Goal: Task Accomplishment & Management: Complete application form

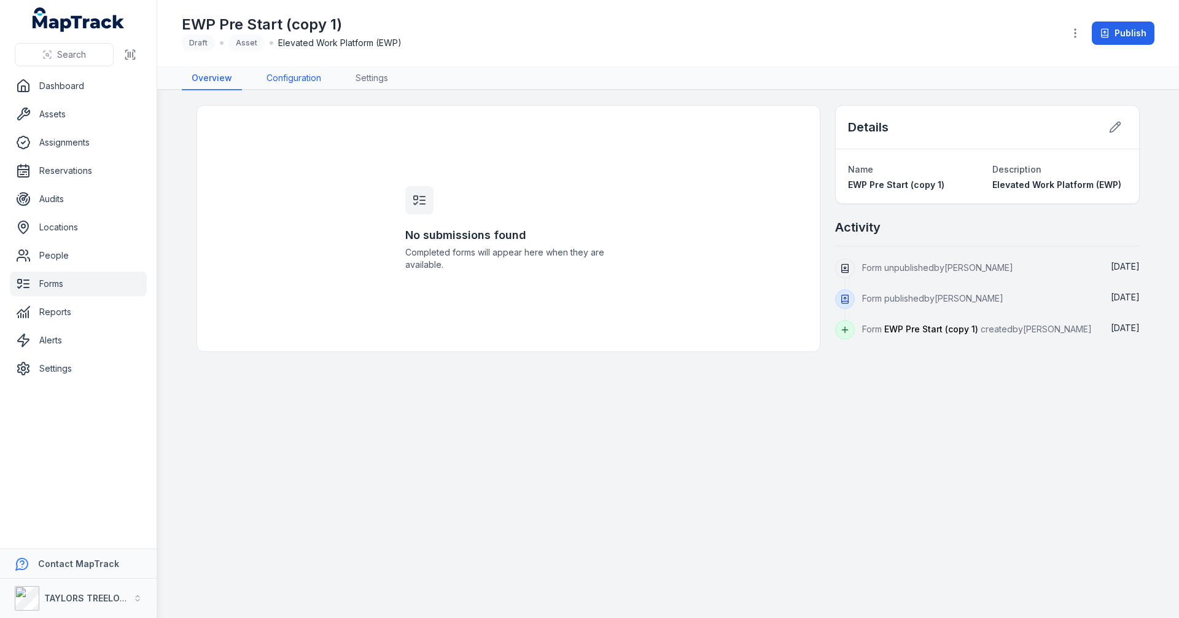
drag, startPoint x: 305, startPoint y: 76, endPoint x: 364, endPoint y: 96, distance: 62.3
click at [305, 77] on link "Configuration" at bounding box center [294, 78] width 74 height 23
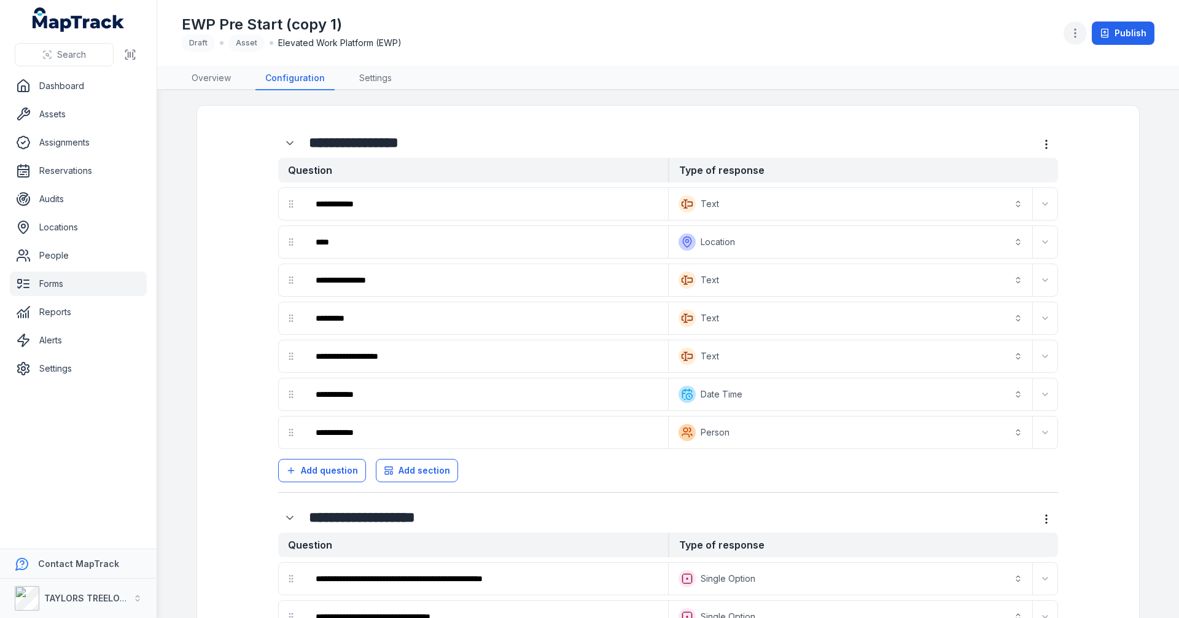
click at [1075, 33] on icon "button" at bounding box center [1075, 33] width 12 height 12
click at [912, 43] on div "EWP Pre Start (copy 1) Draft Asset Elevated Work Platform (EWP) Publish" at bounding box center [668, 33] width 973 height 57
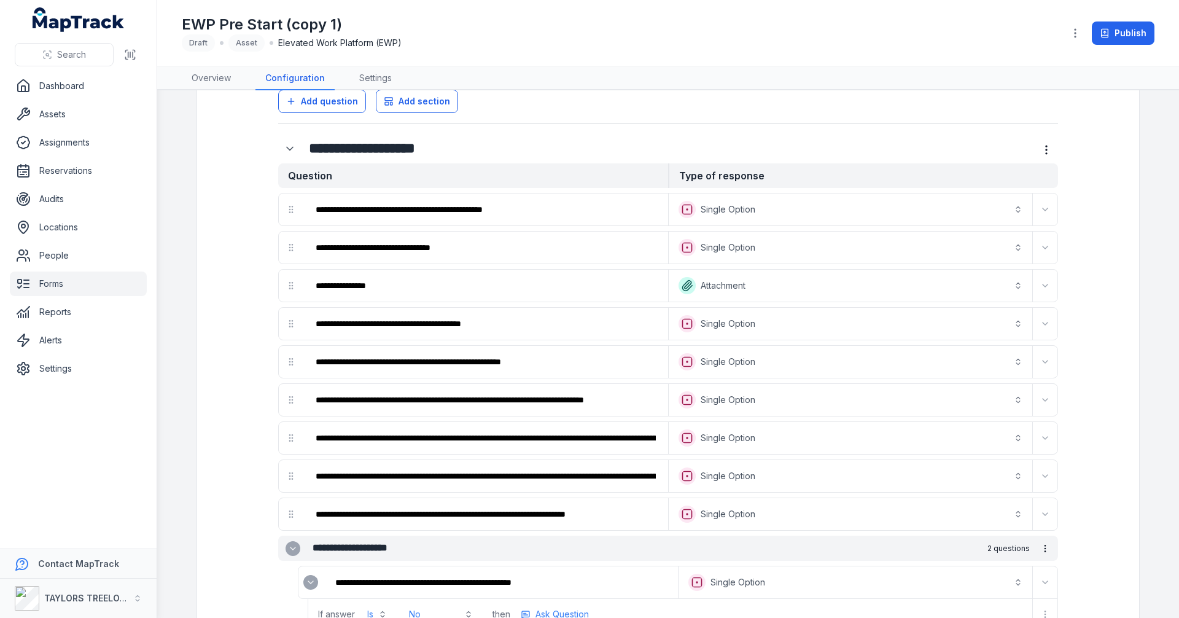
scroll to position [368, 0]
click at [1046, 154] on circle "more-detail" at bounding box center [1046, 154] width 1 height 1
click at [1000, 152] on div "**********" at bounding box center [668, 149] width 780 height 30
click at [1043, 515] on icon "Expand" at bounding box center [1045, 514] width 5 height 2
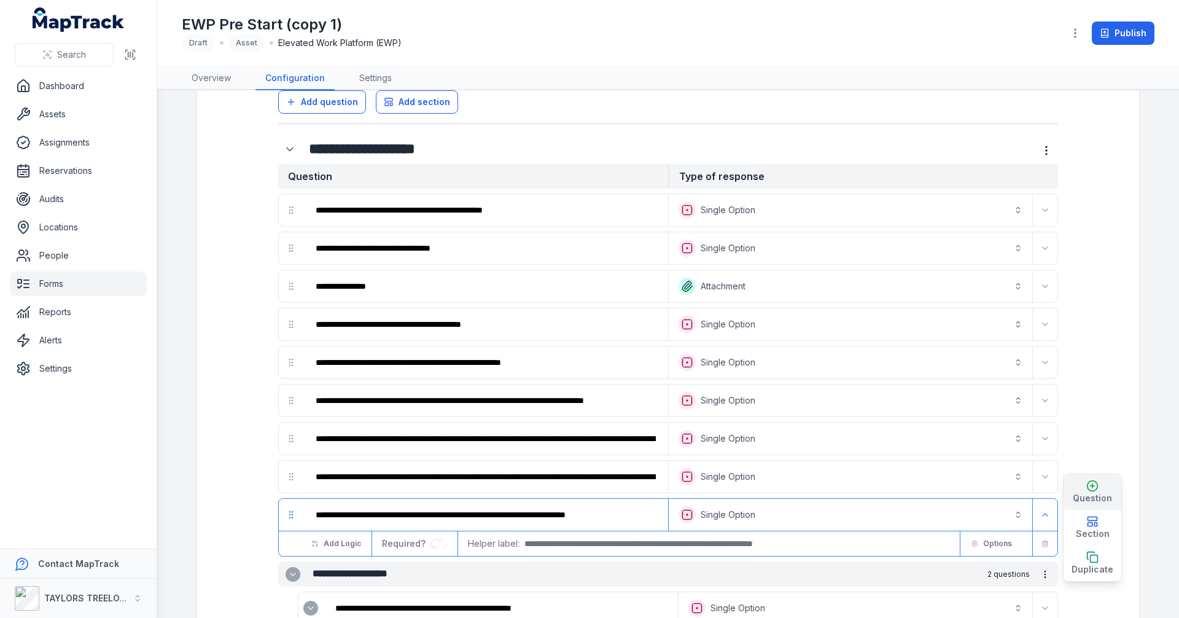
click at [1088, 495] on span "Question" at bounding box center [1092, 498] width 39 height 12
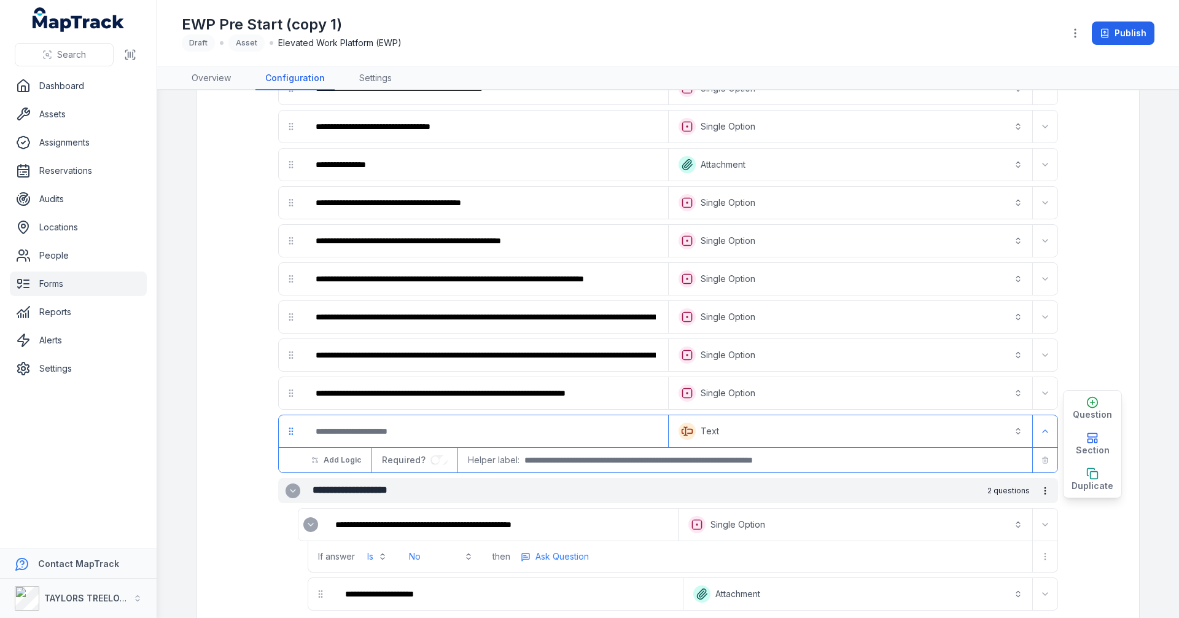
scroll to position [491, 0]
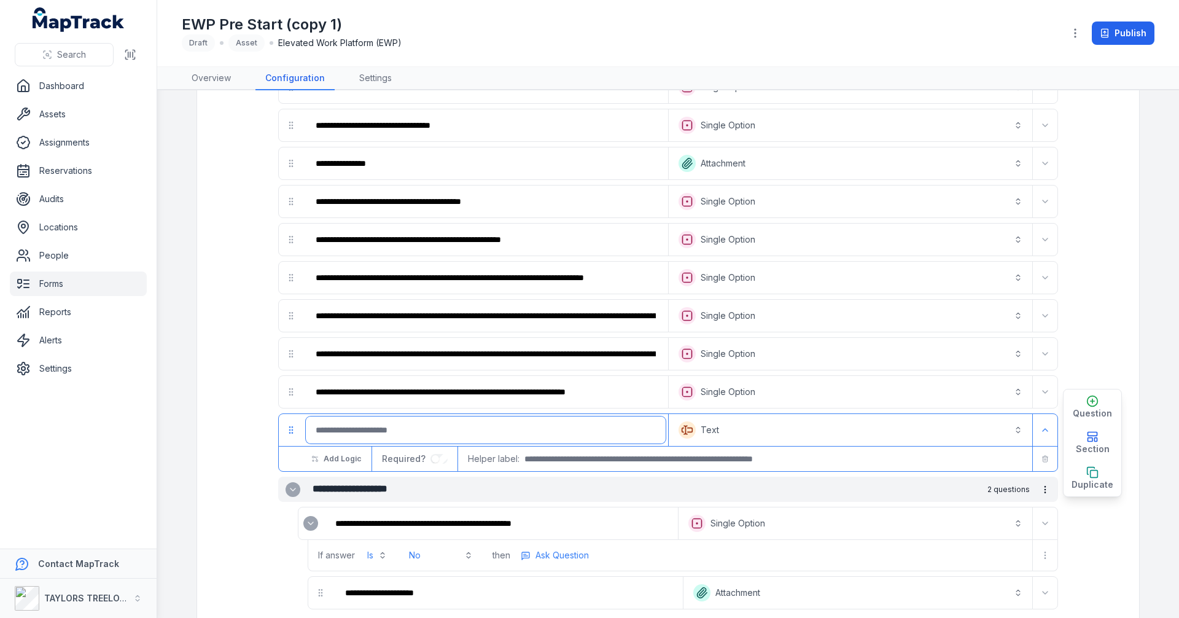
click at [406, 431] on input ":r24b:-form-item-label" at bounding box center [486, 429] width 360 height 27
type input "**********"
click at [1014, 427] on button "Text *******" at bounding box center [850, 429] width 359 height 27
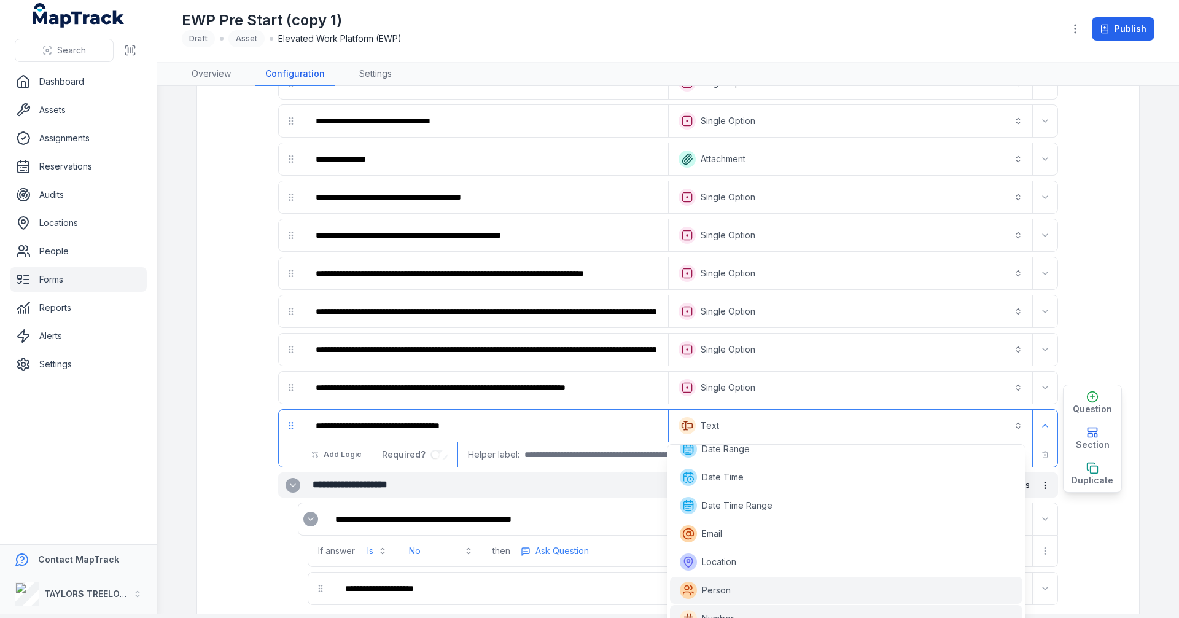
scroll to position [61, 0]
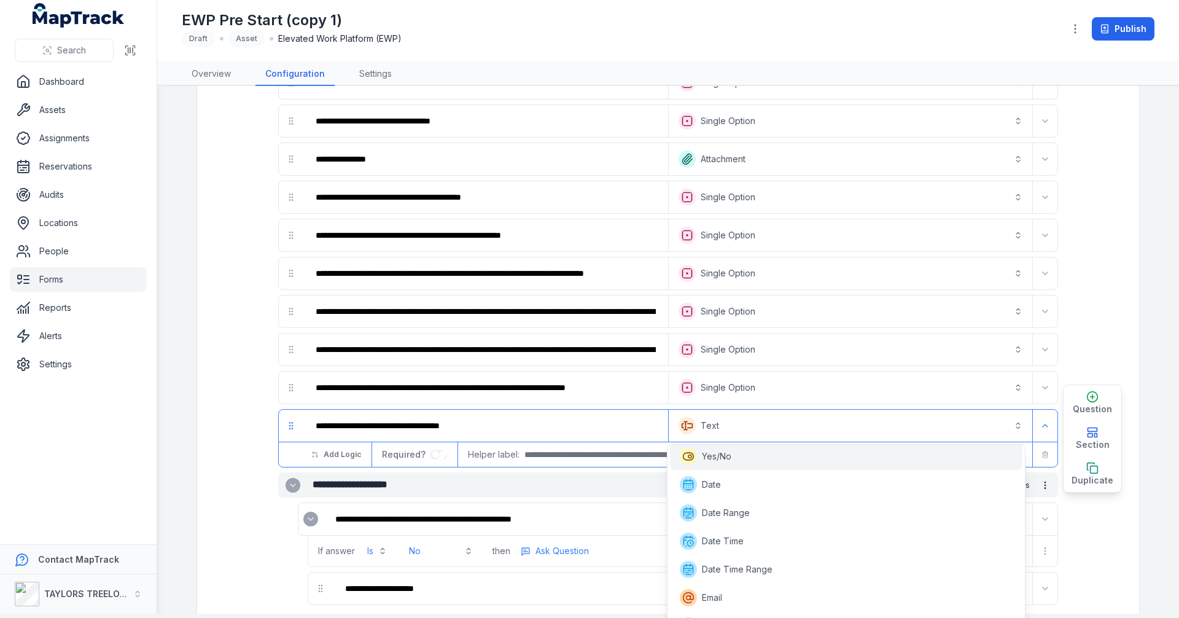
click at [718, 455] on span "Yes/No" at bounding box center [716, 456] width 29 height 12
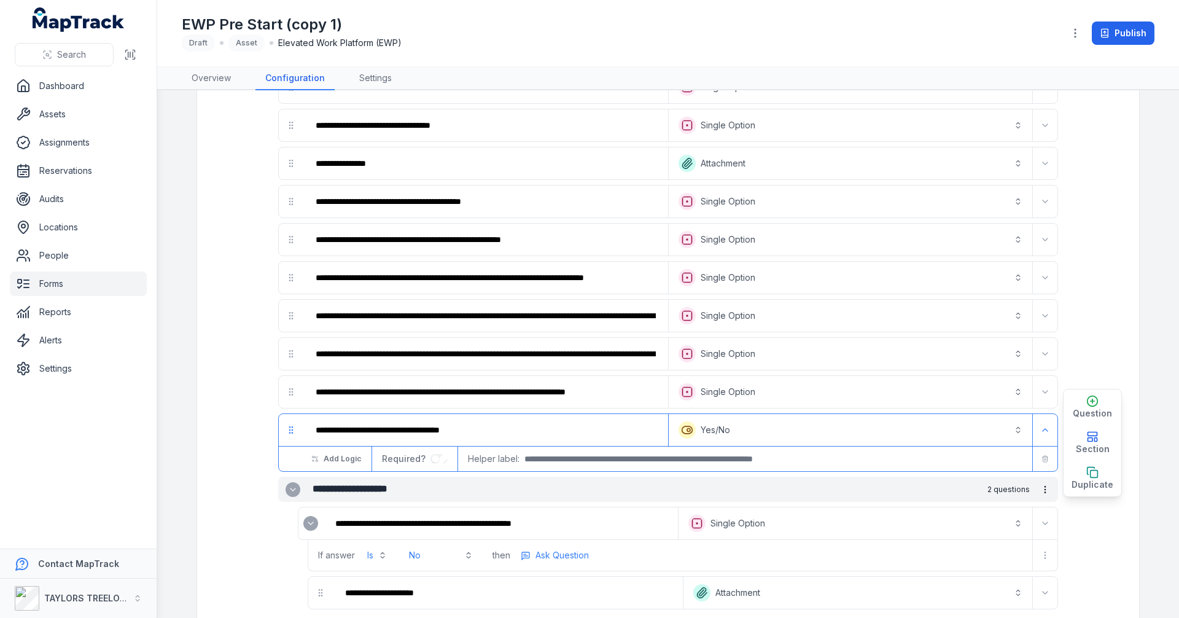
scroll to position [0, 0]
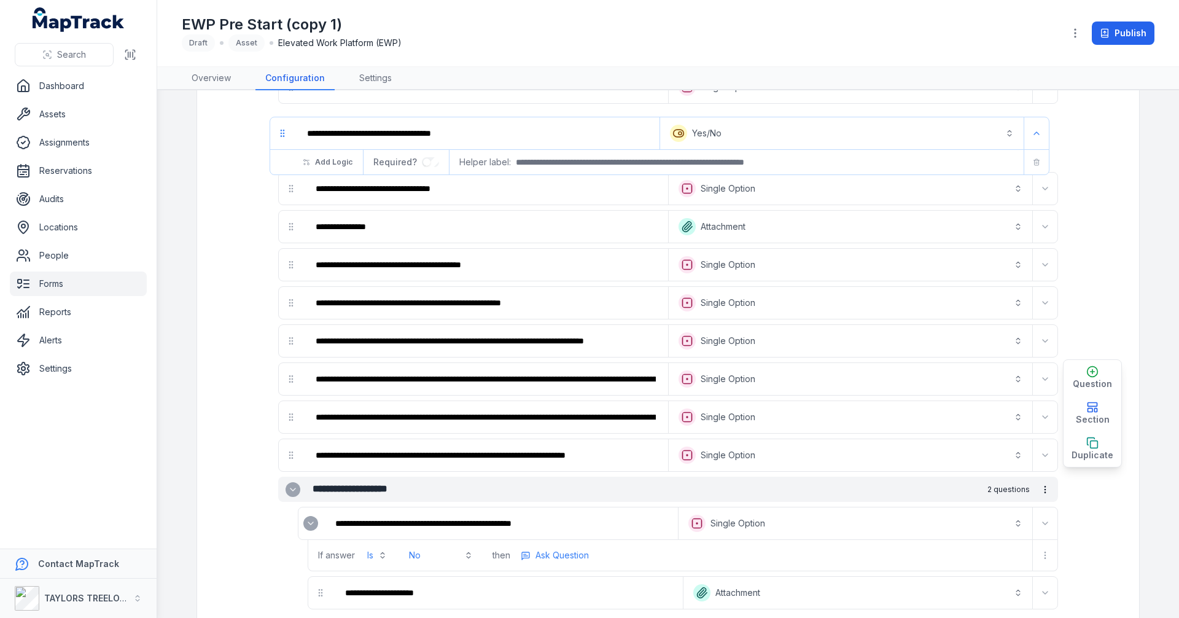
drag, startPoint x: 288, startPoint y: 432, endPoint x: 285, endPoint y: 130, distance: 302.8
click at [285, 130] on div "**********" at bounding box center [668, 340] width 780 height 539
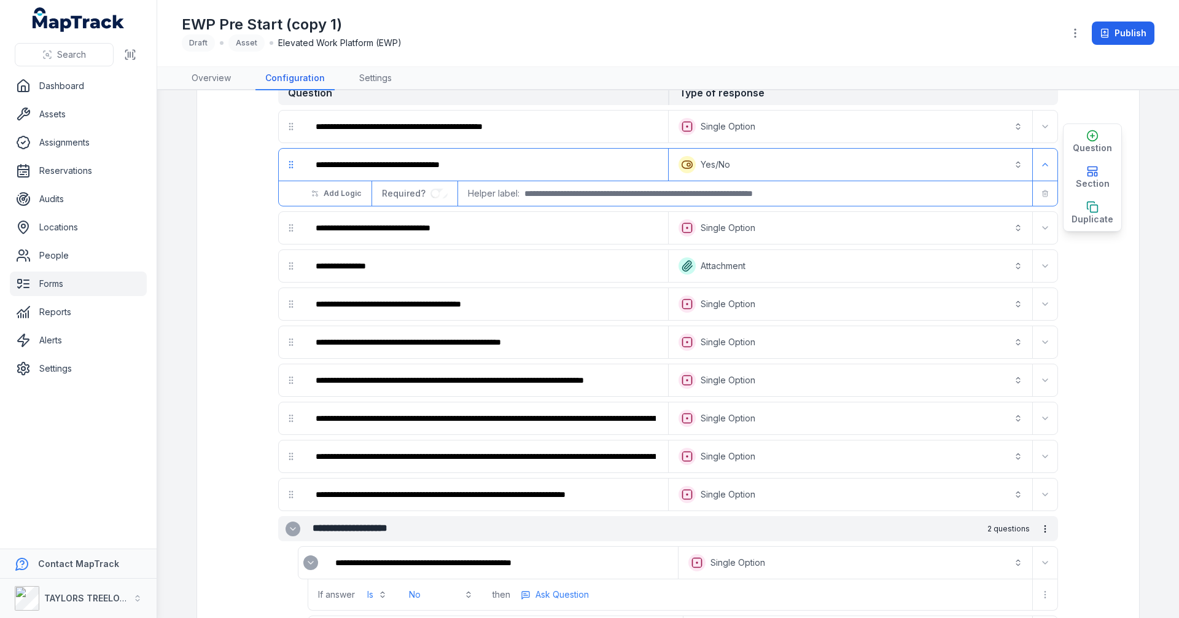
scroll to position [430, 0]
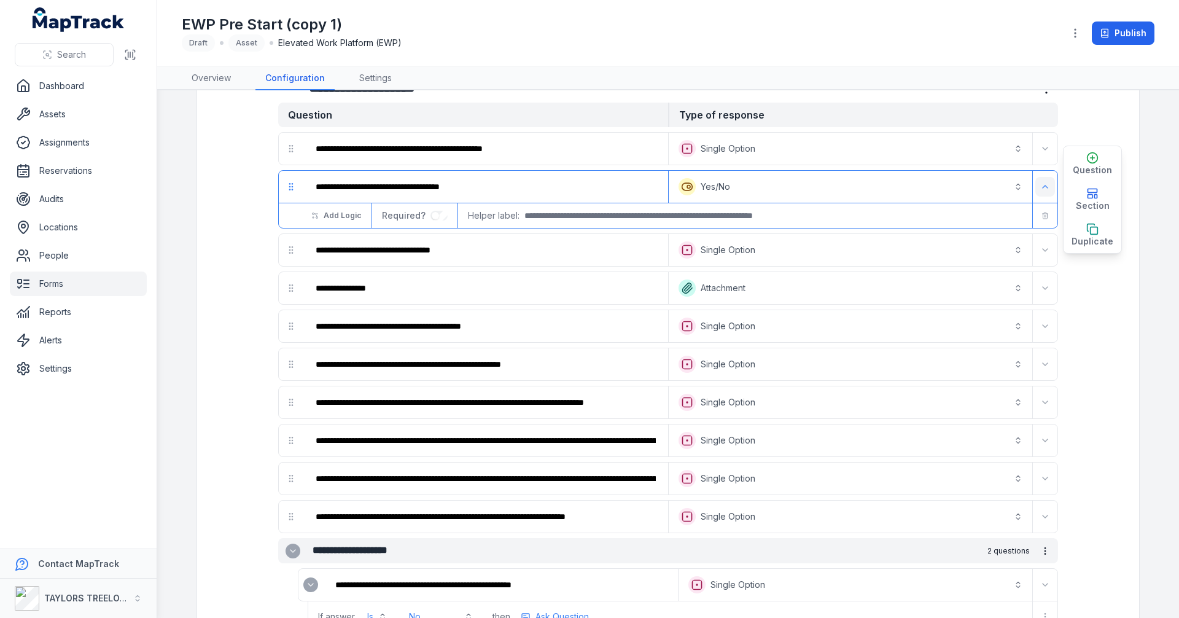
click at [1035, 187] on button "Expand" at bounding box center [1045, 187] width 20 height 20
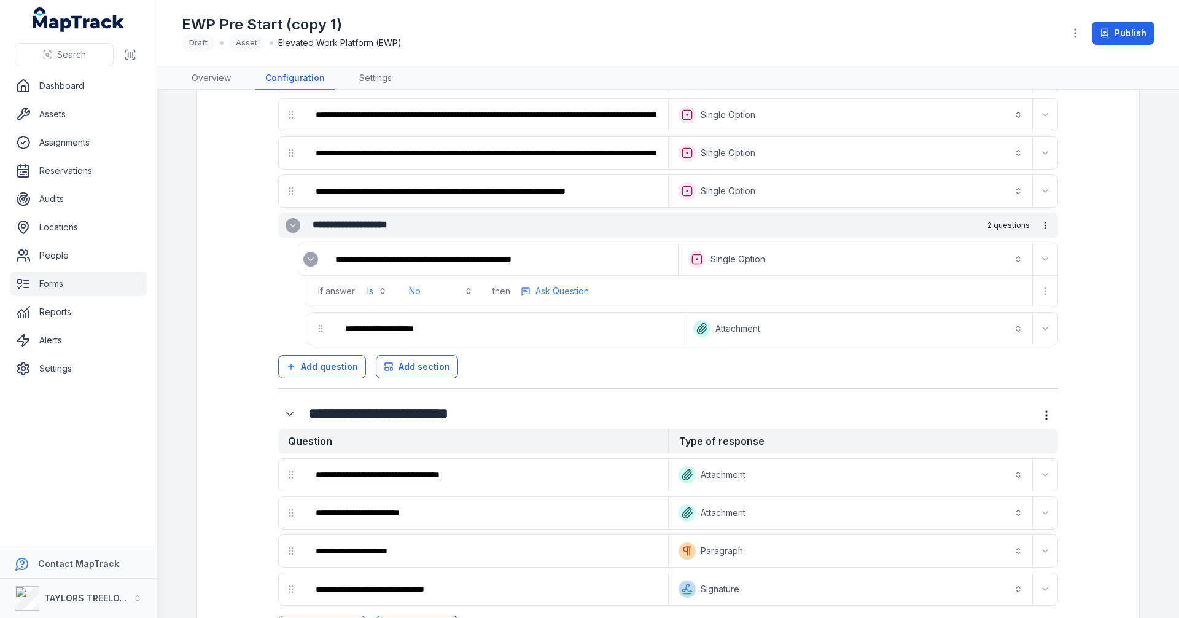
scroll to position [822, 0]
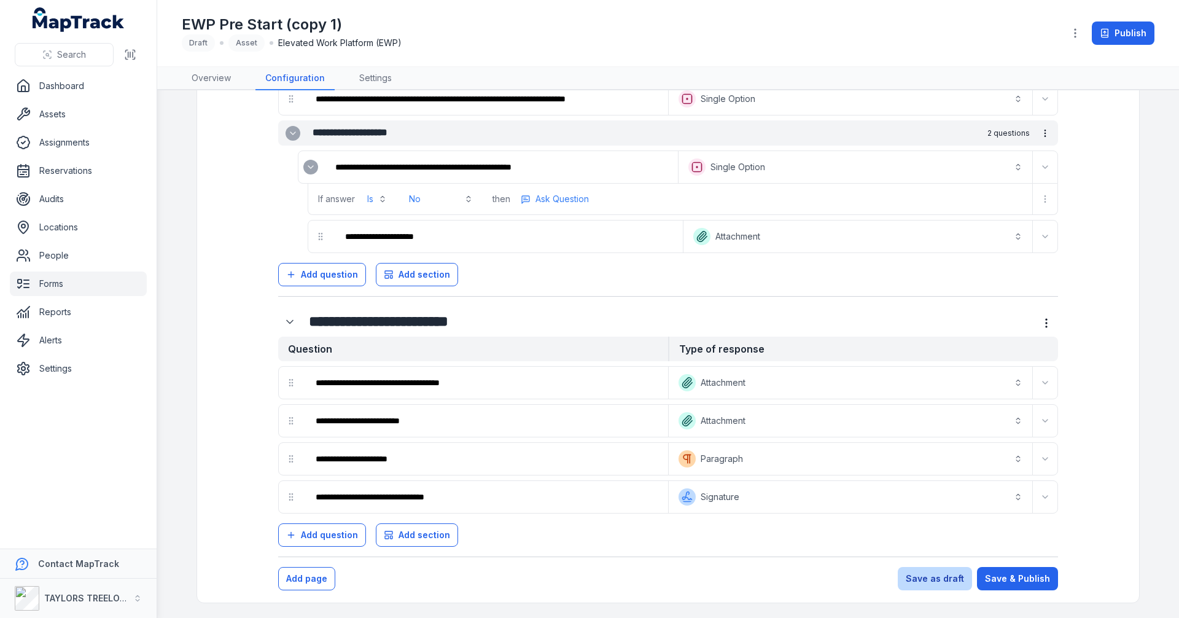
click at [933, 581] on button "Save as draft" at bounding box center [935, 578] width 74 height 23
click at [929, 576] on button "Save as draft" at bounding box center [935, 578] width 74 height 23
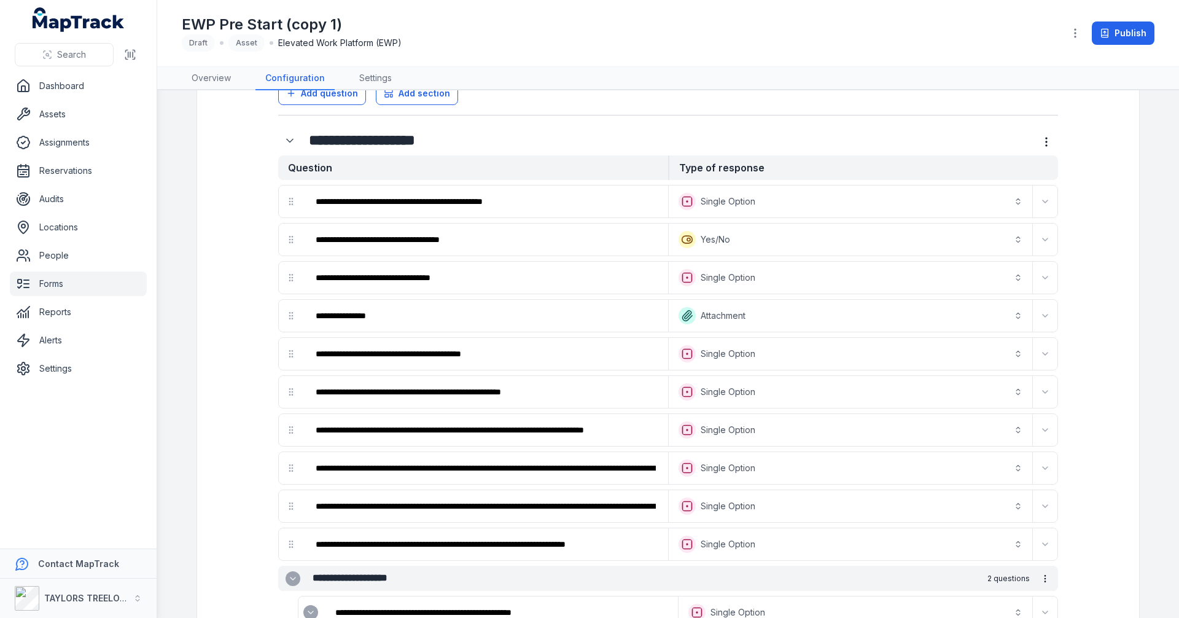
scroll to position [392, 0]
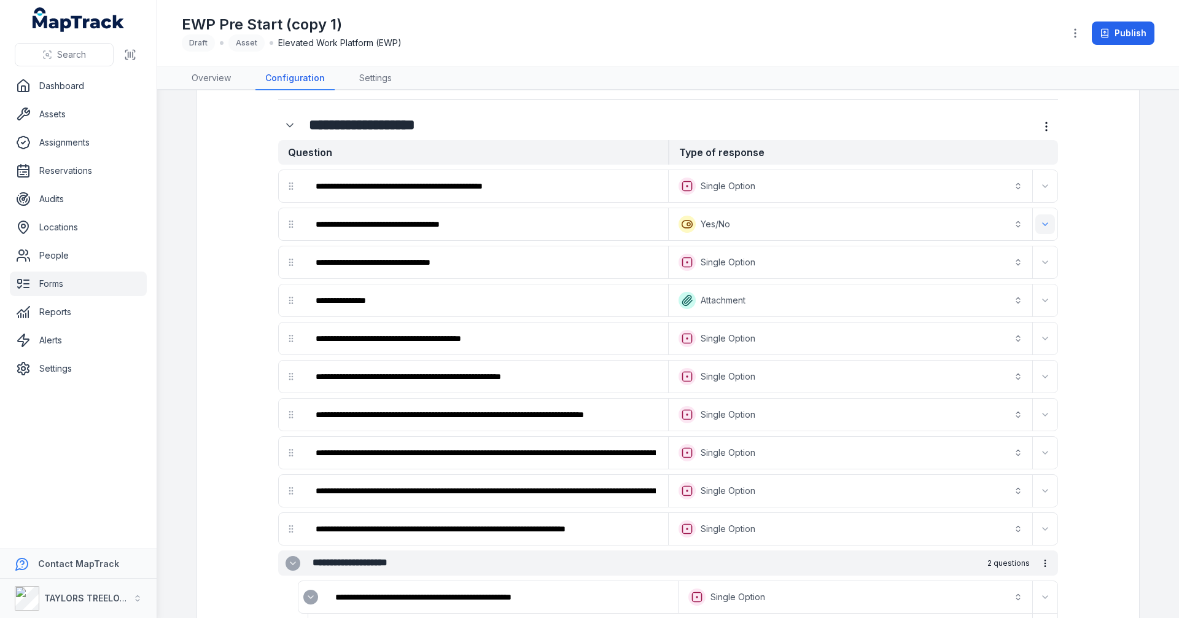
click at [1043, 229] on button "Expand" at bounding box center [1045, 224] width 20 height 20
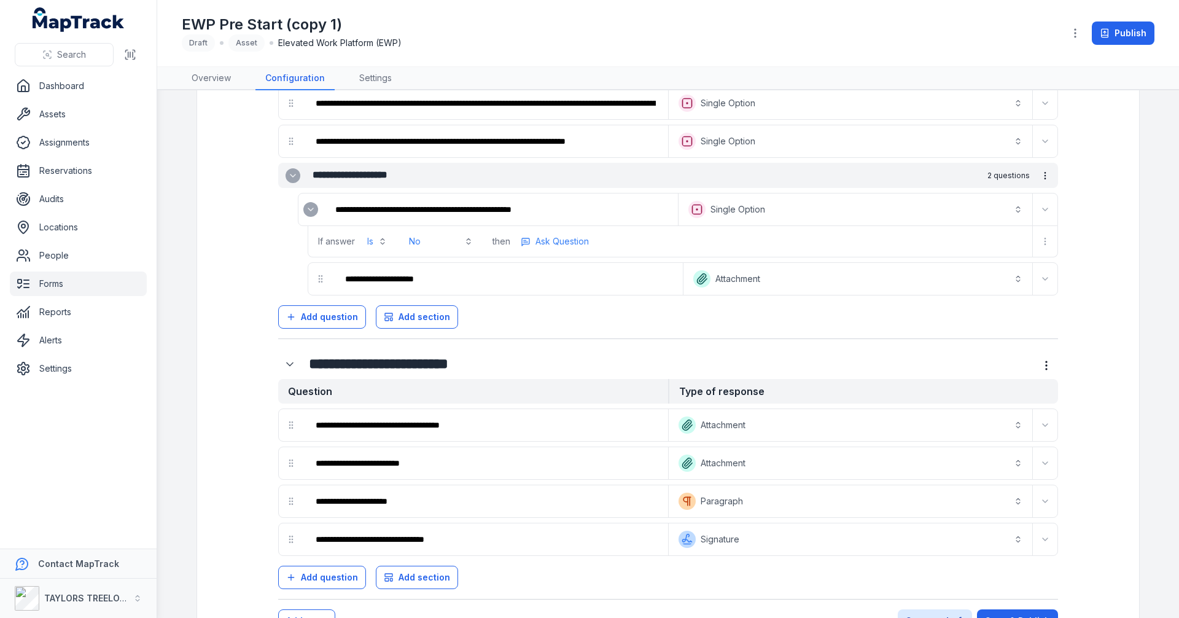
scroll to position [848, 0]
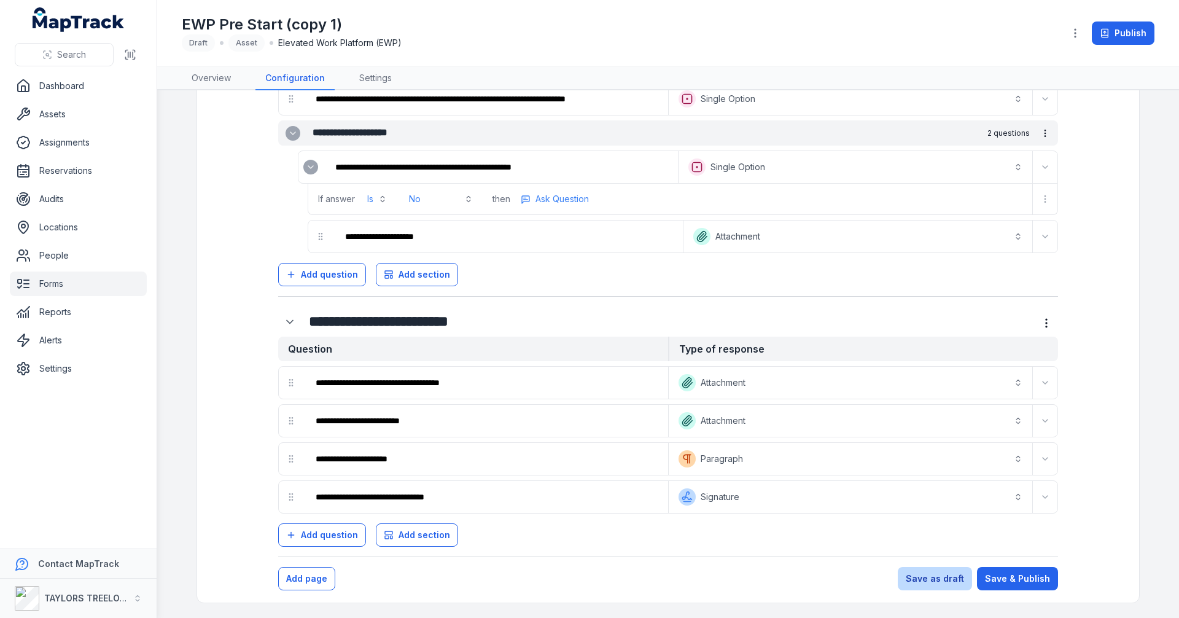
click at [934, 577] on button "Save as draft" at bounding box center [935, 578] width 74 height 23
